Goal: Task Accomplishment & Management: Use online tool/utility

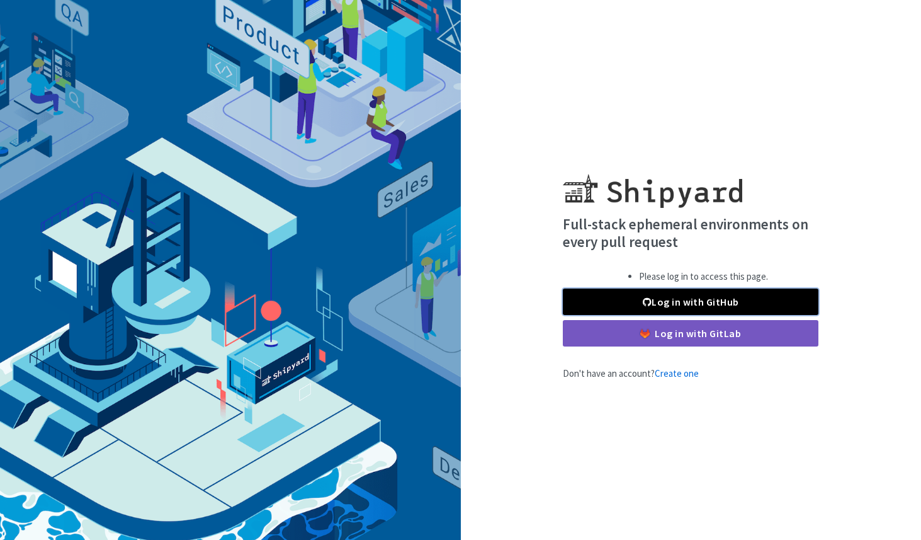
click at [611, 301] on link "Log in with GitHub" at bounding box center [691, 301] width 256 height 26
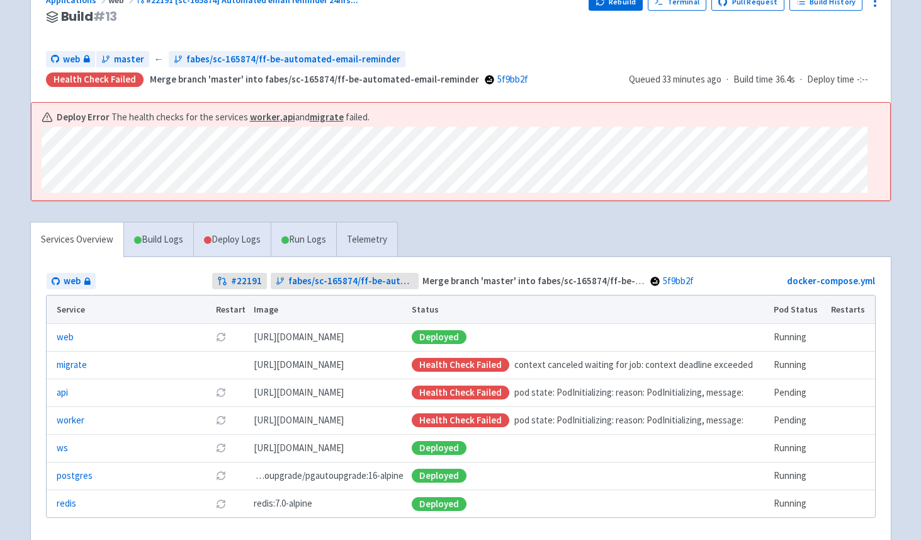
scroll to position [164, 0]
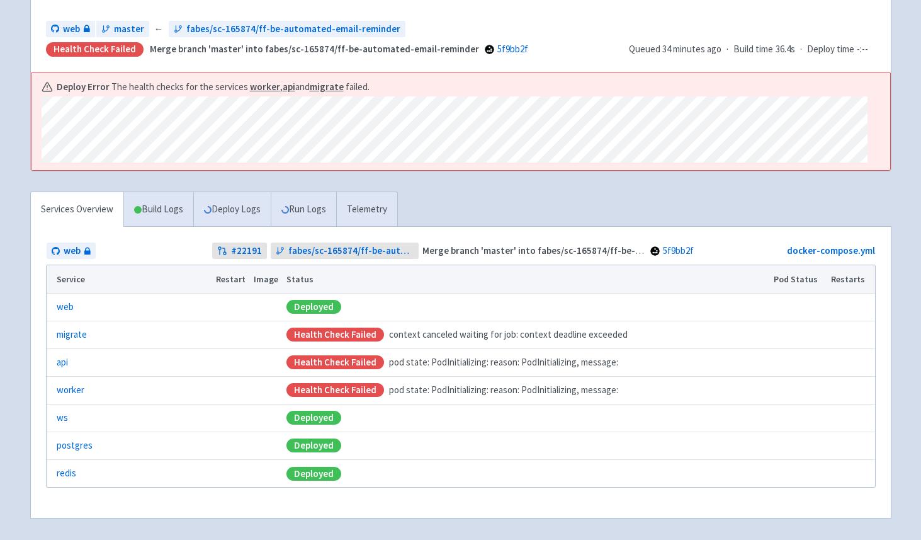
scroll to position [195, 0]
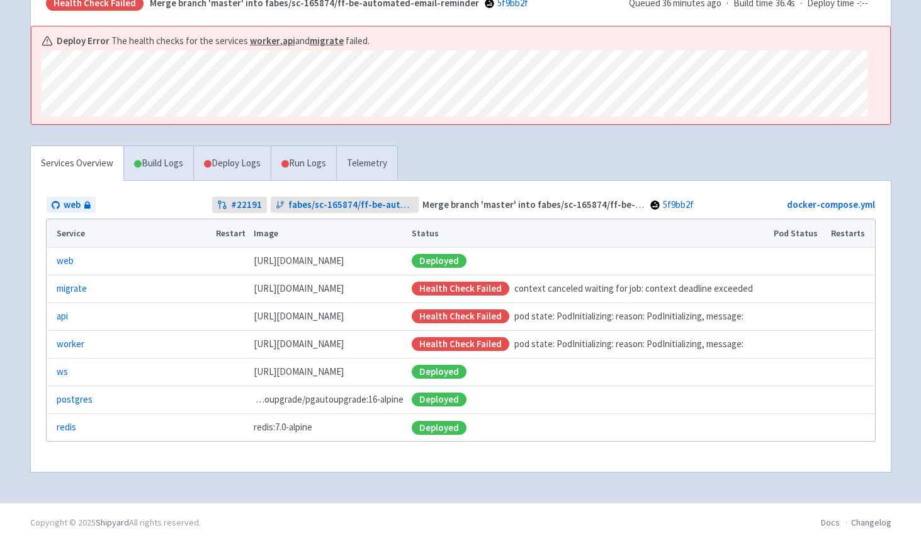
scroll to position [195, 0]
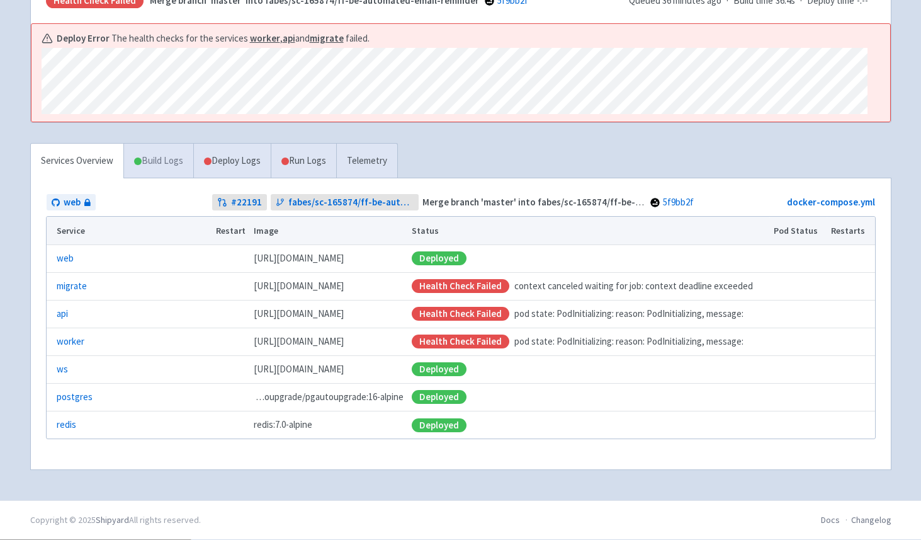
click at [172, 161] on link "Build Logs" at bounding box center [158, 161] width 69 height 35
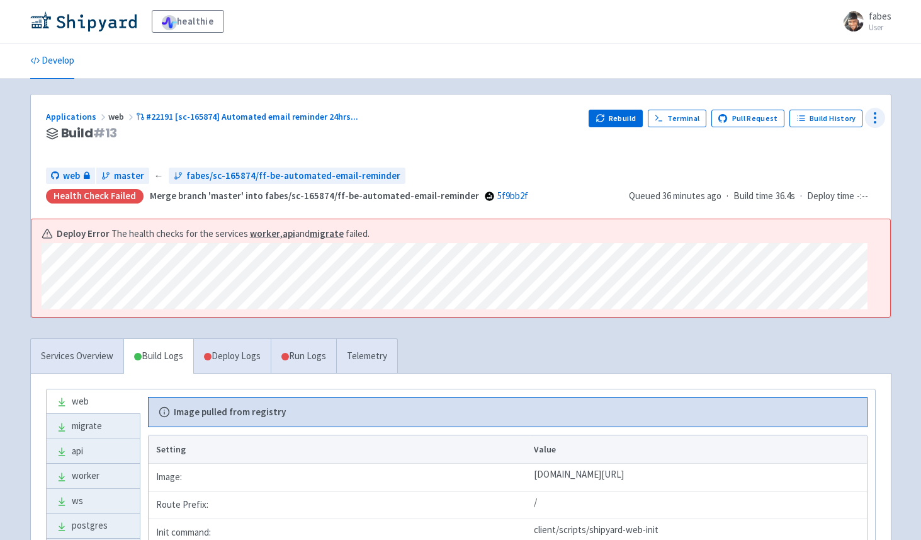
click at [875, 117] on circle at bounding box center [875, 117] width 1 height 1
click at [811, 164] on span "Data Dashboard" at bounding box center [819, 169] width 64 height 18
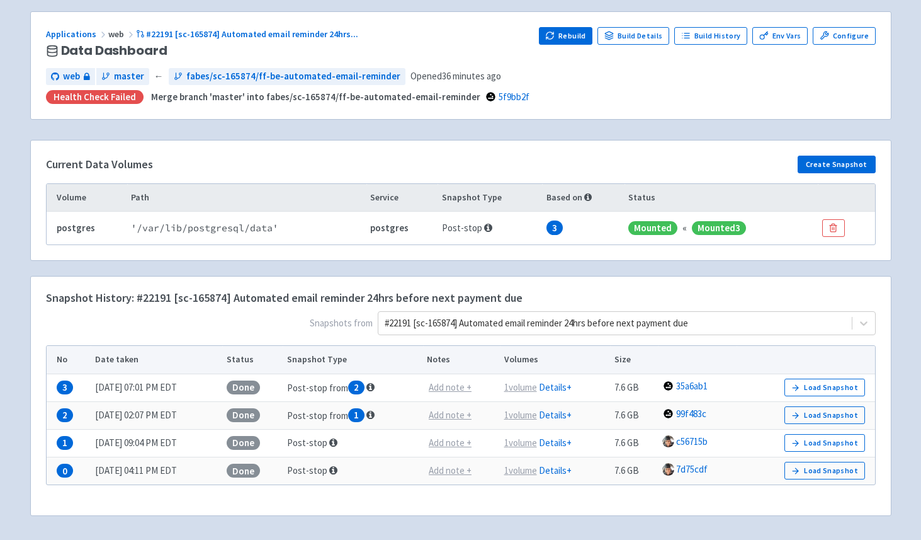
scroll to position [83, 0]
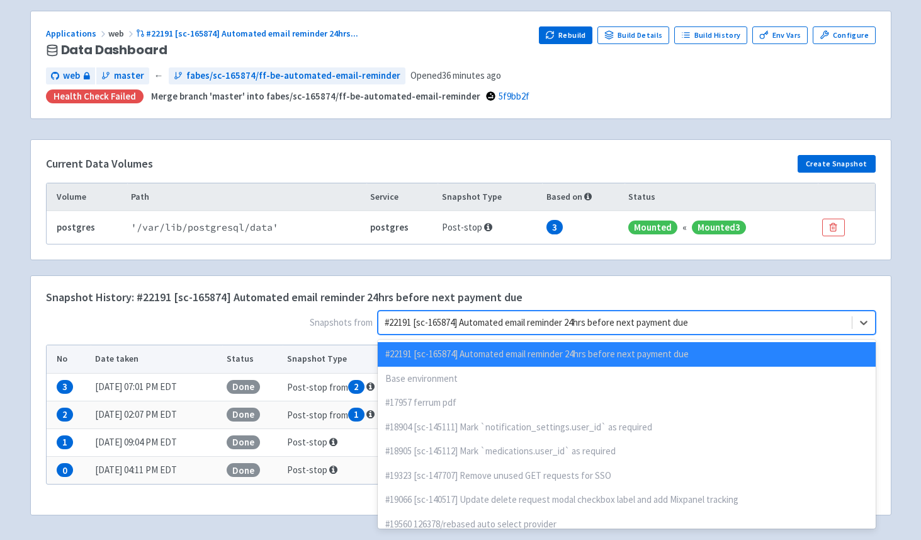
click at [569, 313] on div "#22191 [sc-165874] Automated email reminder 24hrs before next payment due" at bounding box center [616, 323] width 474 height 22
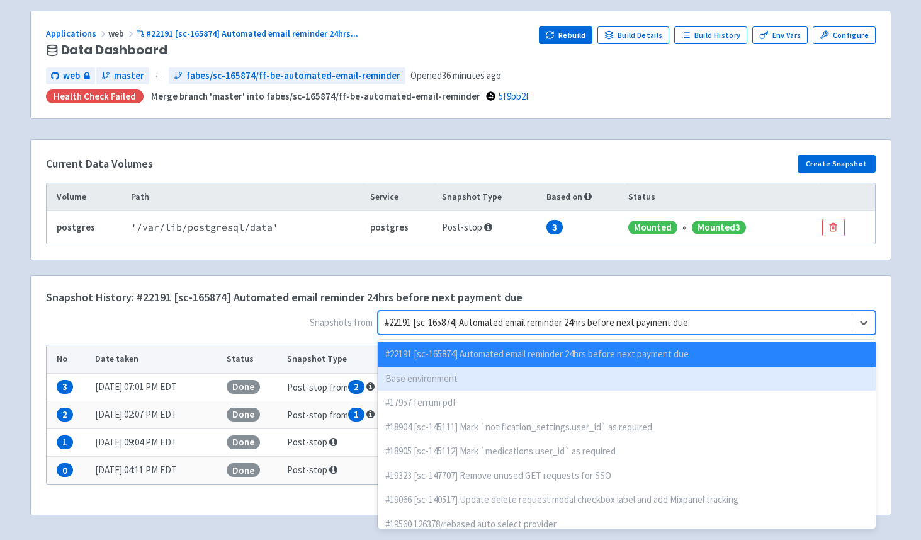
click at [501, 379] on div "Base environment" at bounding box center [627, 379] width 498 height 25
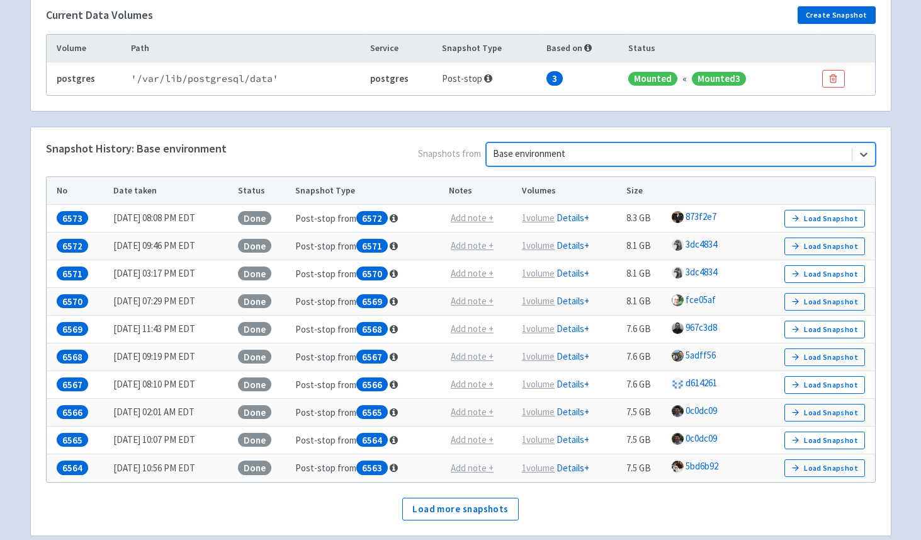
scroll to position [243, 0]
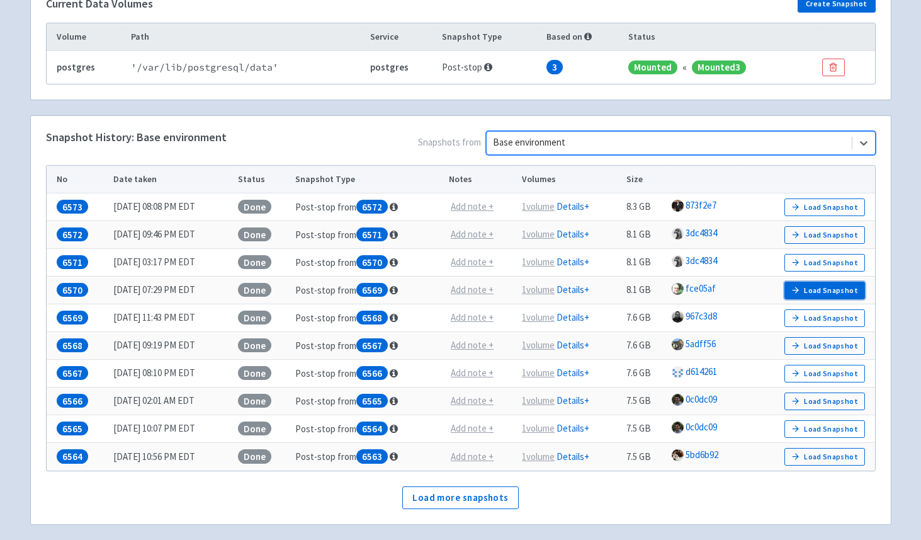
click at [806, 288] on button "Load Snapshot" at bounding box center [825, 291] width 81 height 18
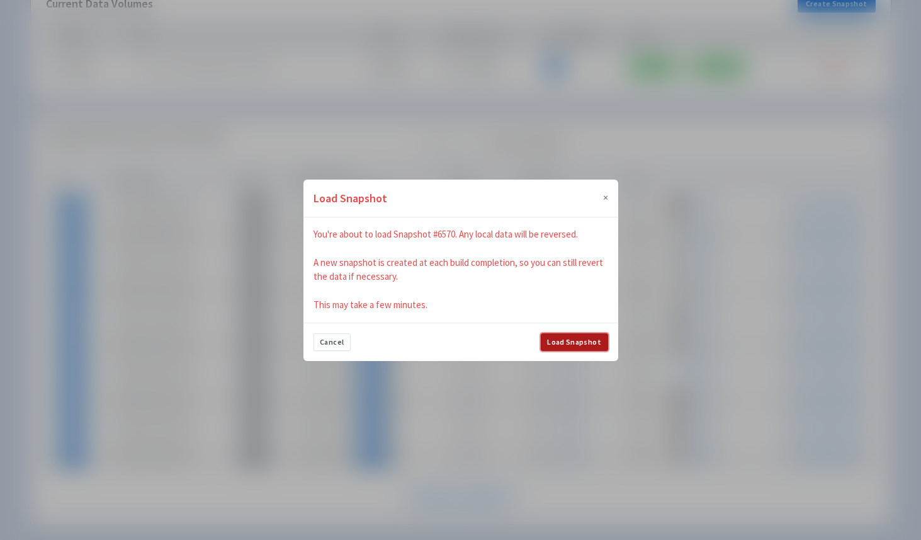
click at [567, 336] on button "Load Snapshot" at bounding box center [574, 342] width 67 height 18
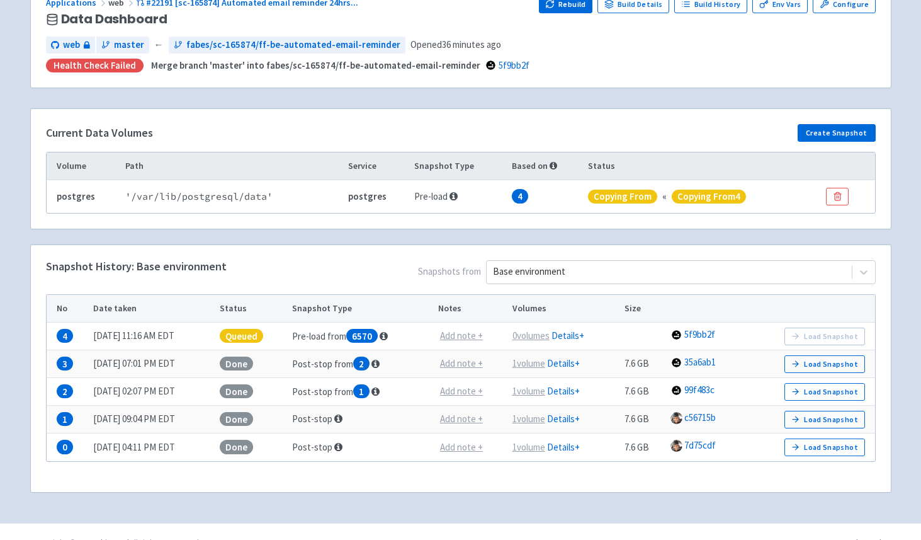
scroll to position [115, 0]
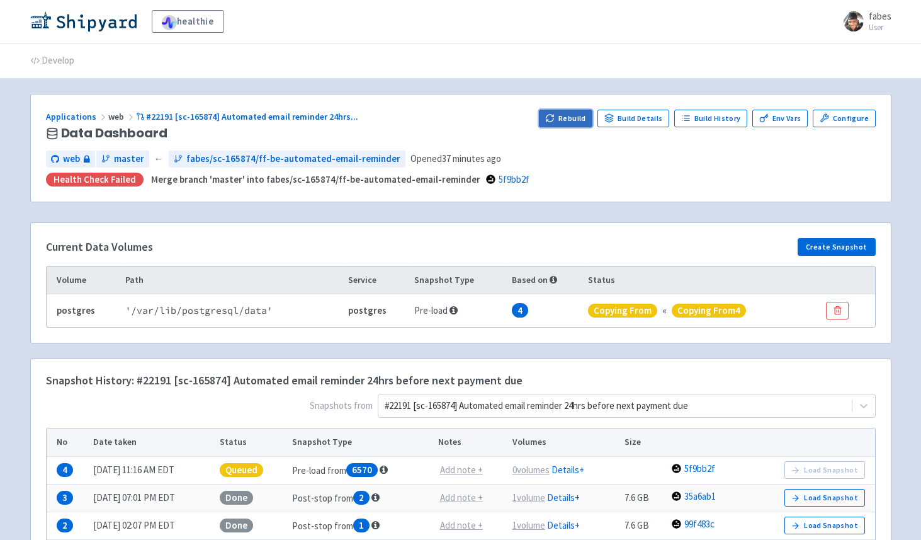
click at [579, 114] on button "Rebuild" at bounding box center [566, 119] width 54 height 18
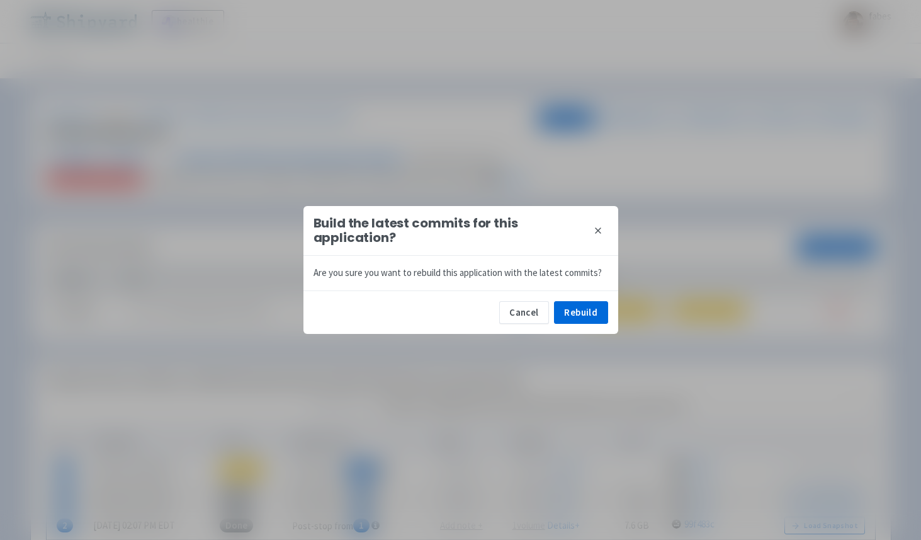
click at [571, 300] on div "Cancel Rebuild" at bounding box center [461, 311] width 315 height 43
click at [571, 305] on button "Rebuild" at bounding box center [581, 312] width 54 height 23
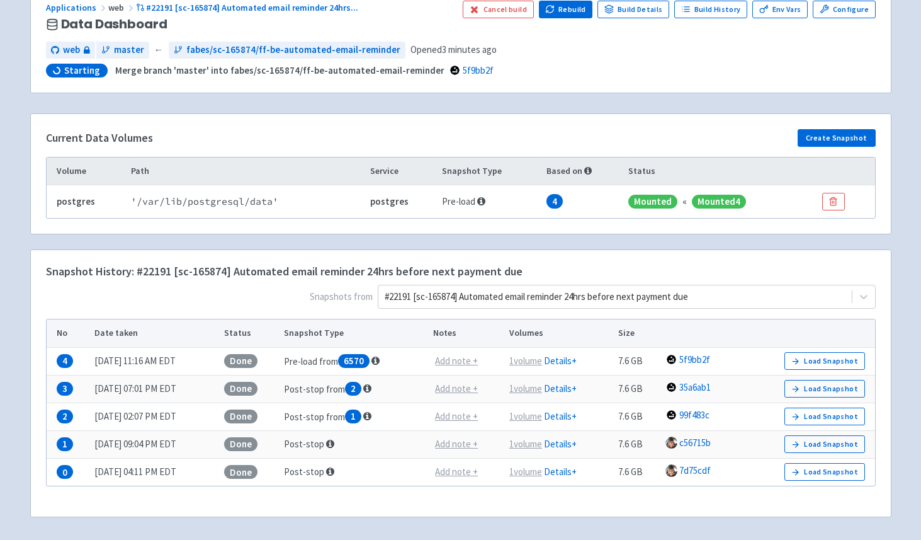
scroll to position [156, 0]
